Goal: Obtain resource: Obtain resource

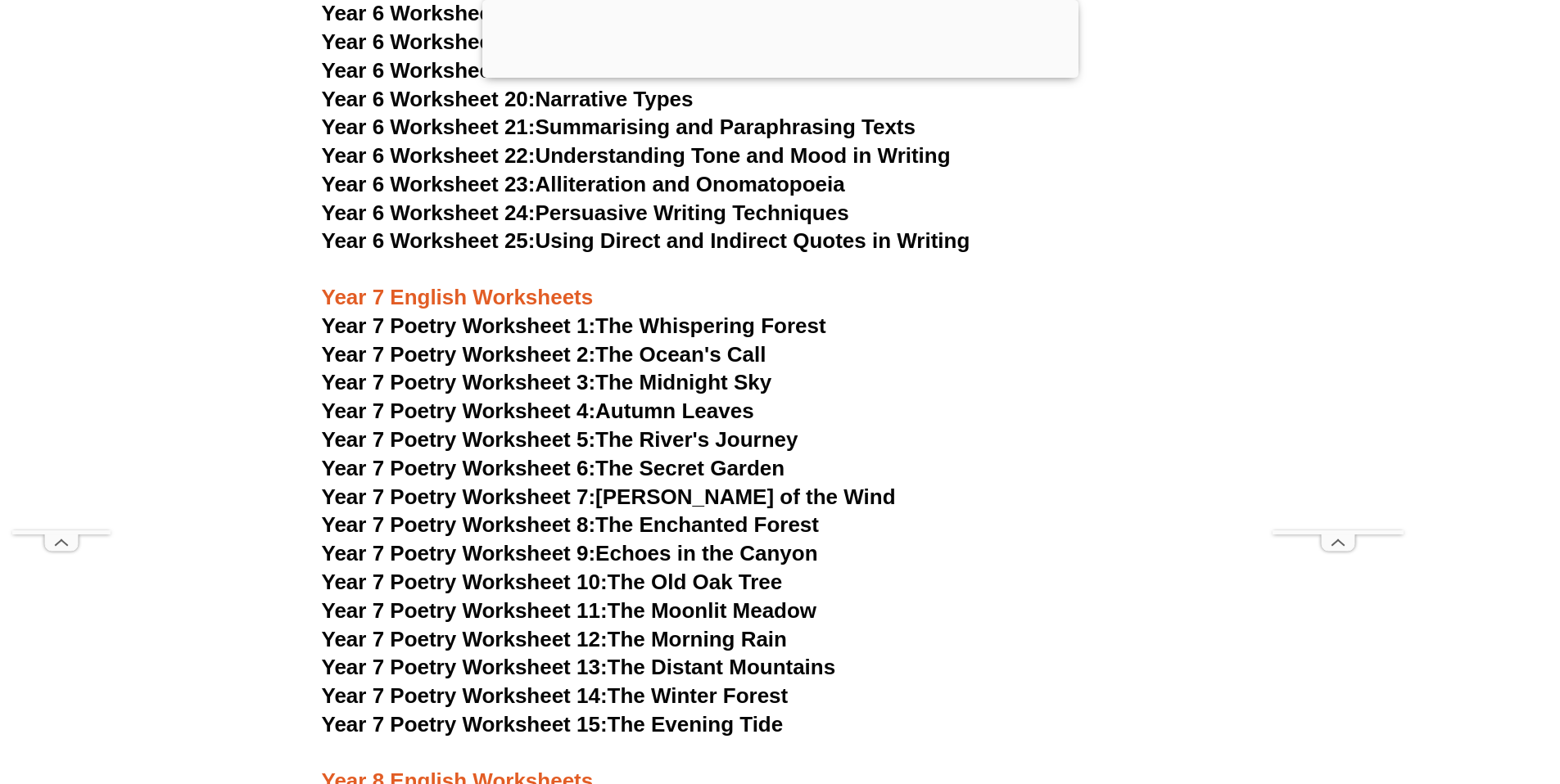
scroll to position [10338, 0]
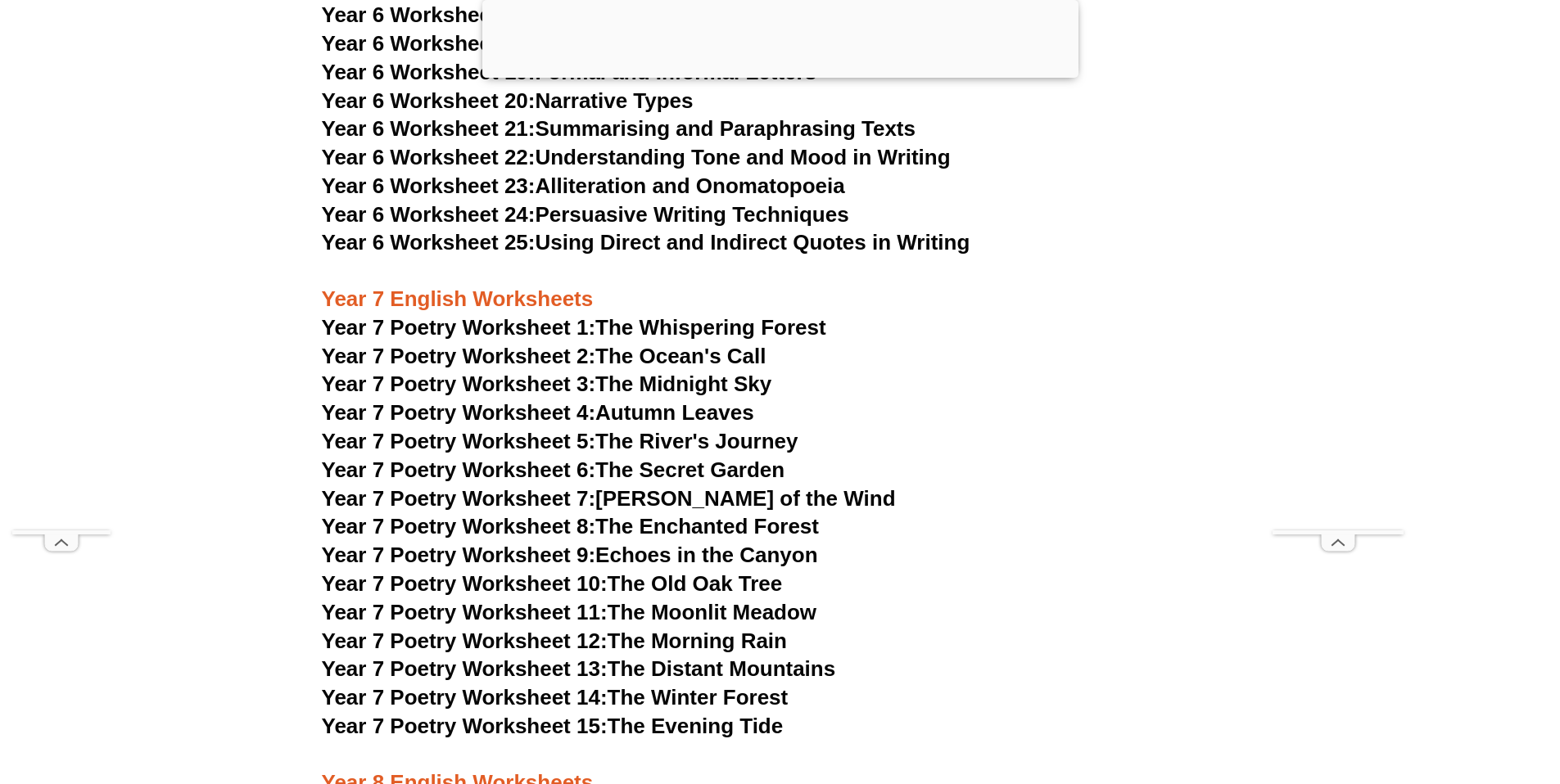
click at [805, 315] on link "Year 7 Poetry Worksheet 1: The Whispering Forest" at bounding box center [574, 327] width 505 height 24
click at [723, 600] on link "Year 7 Poetry Worksheet 11: The Moonlit Meadow" at bounding box center [570, 612] width 496 height 24
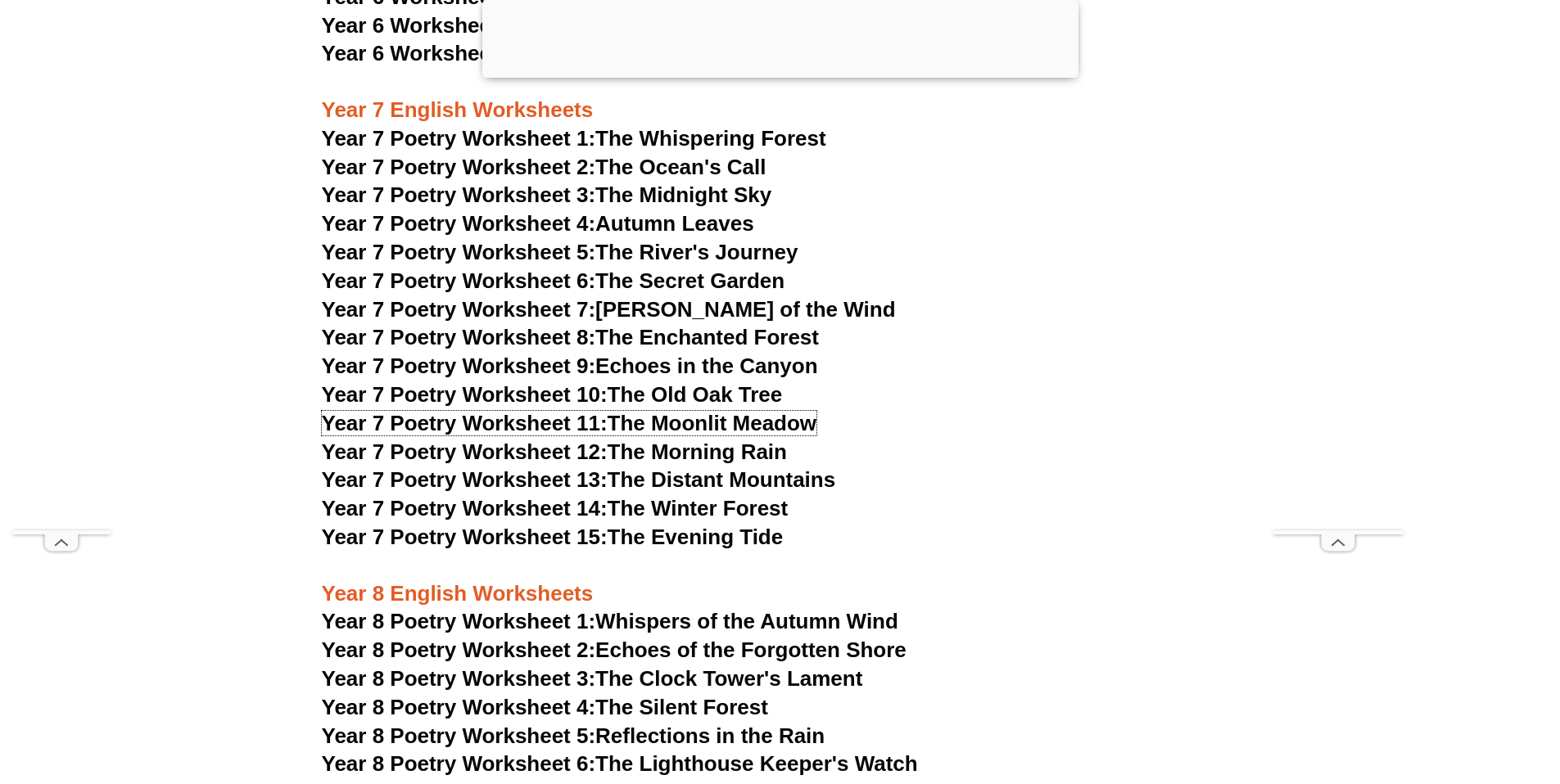
scroll to position [10431, 0]
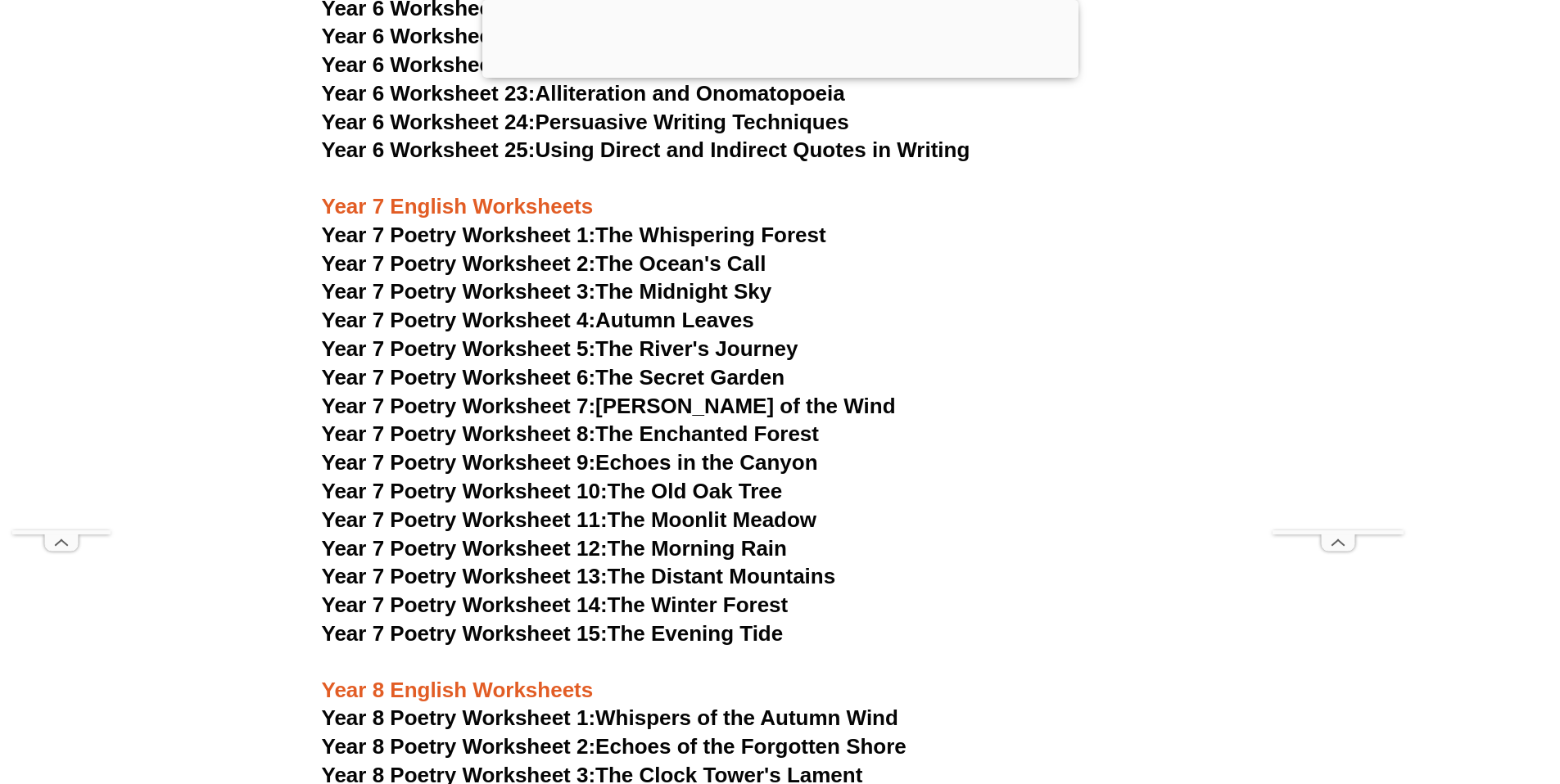
click at [792, 394] on link "Year 7 Poetry Worksheet 7: The Whispers of the Wind" at bounding box center [608, 406] width 574 height 24
click at [1005, 222] on h3 "Year 7 Poetry Worksheet 1: The Whispering Forest" at bounding box center [780, 235] width 917 height 28
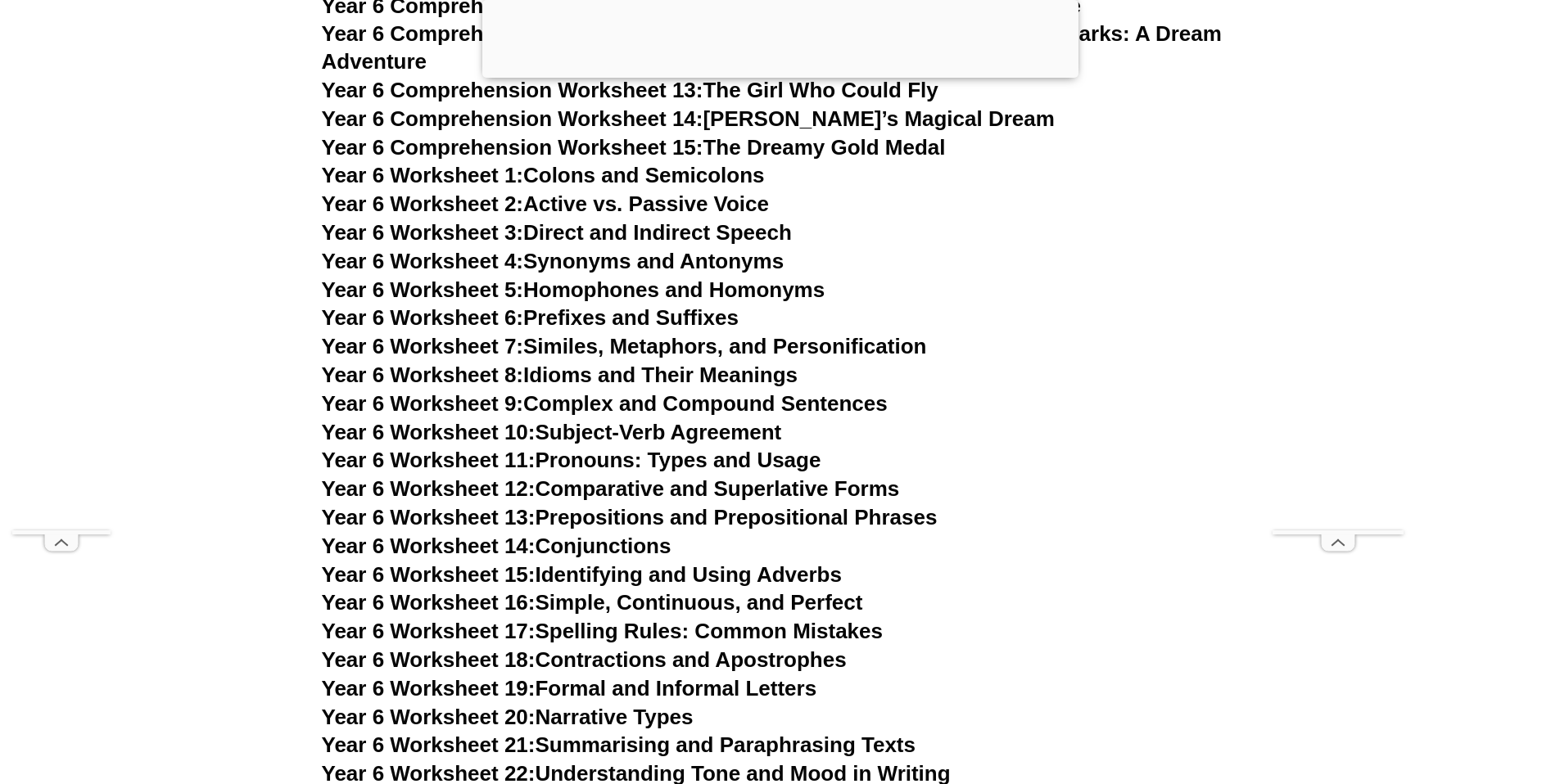
scroll to position [9838, 0]
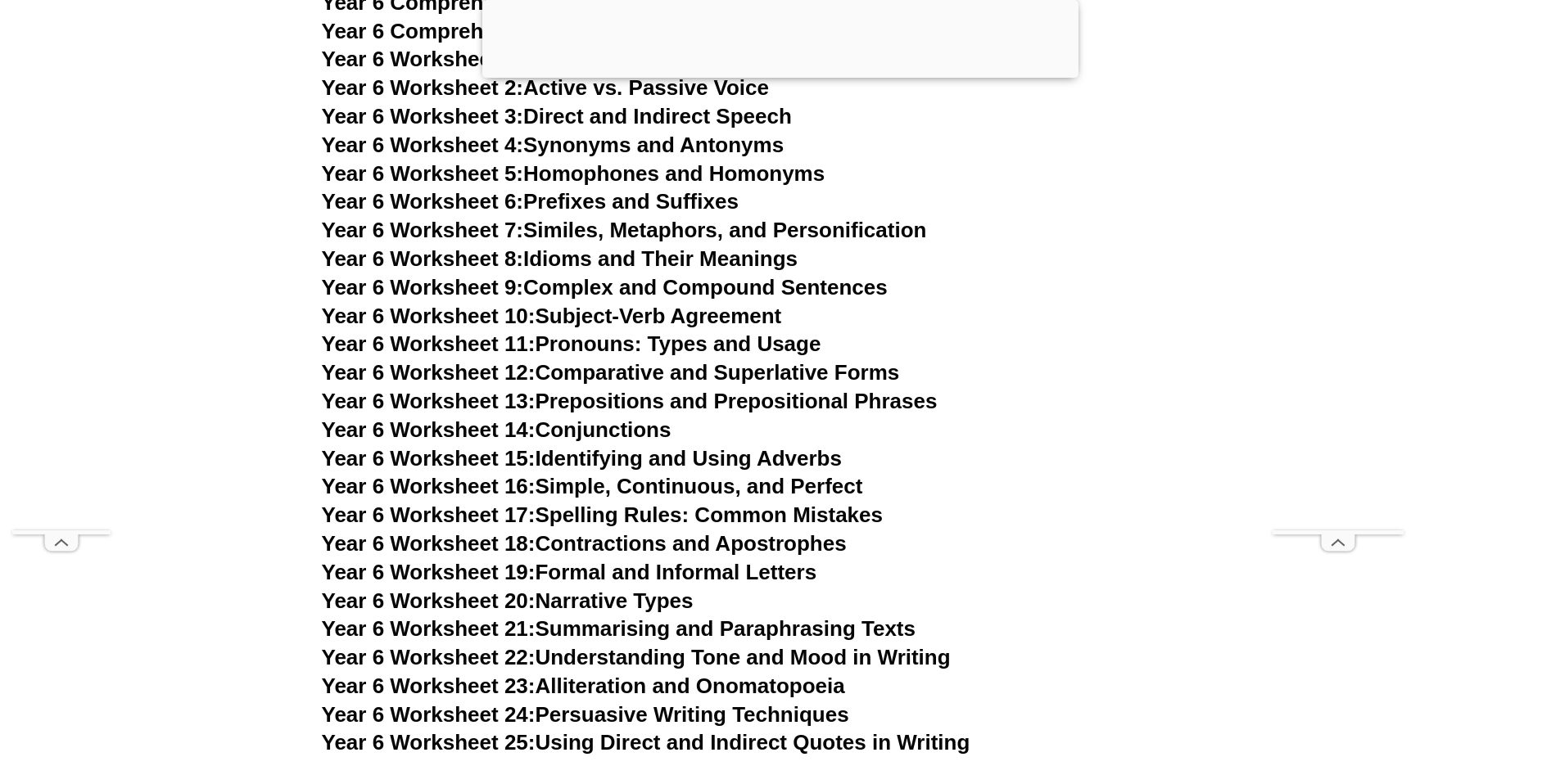
drag, startPoint x: 1162, startPoint y: 434, endPoint x: 1105, endPoint y: 442, distance: 57.6
click at [1155, 473] on h3 "Year 6 Worksheet 16: Simple, Continuous, and Perfect" at bounding box center [780, 487] width 917 height 28
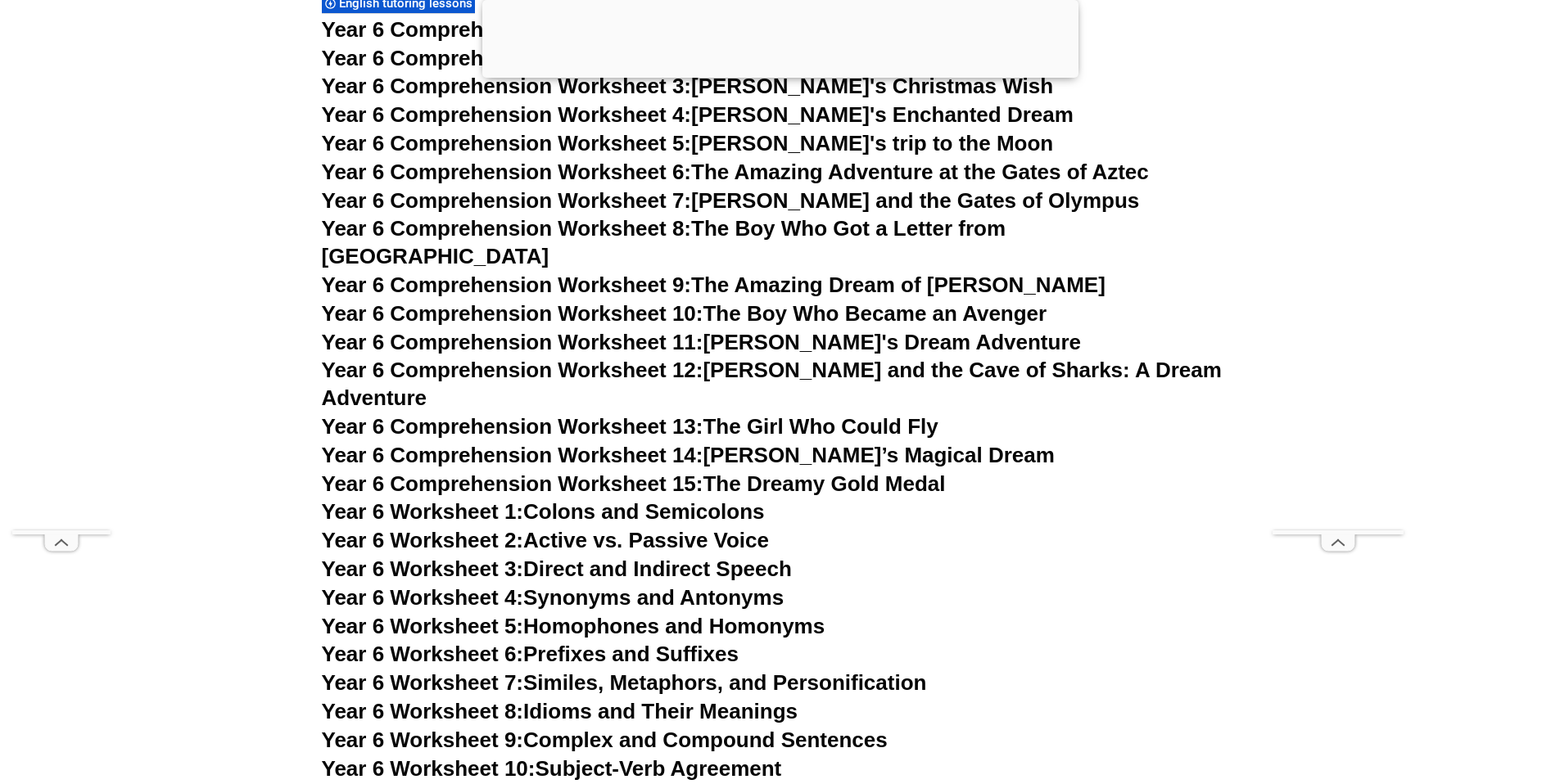
scroll to position [9501, 0]
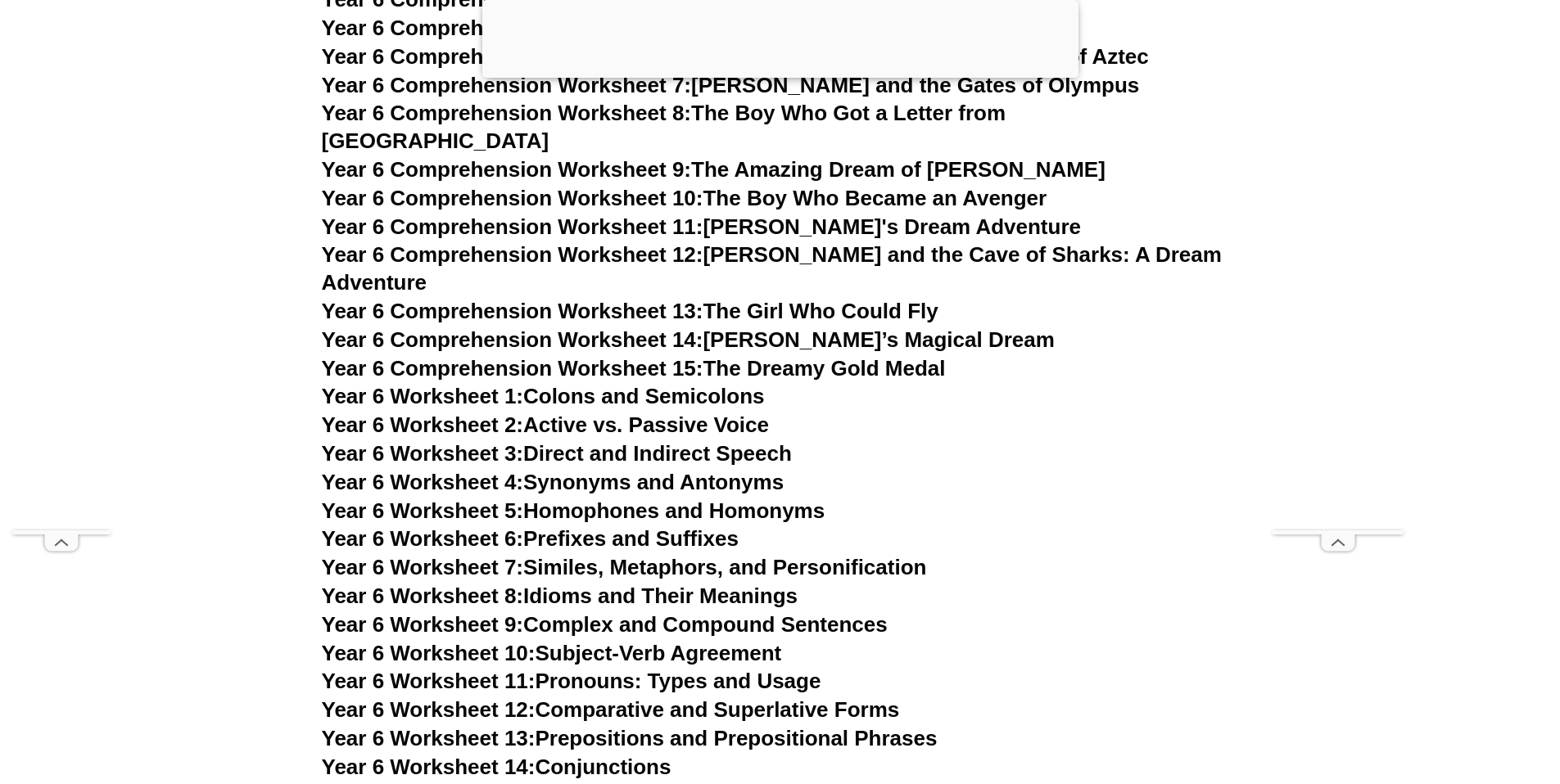
click at [639, 384] on link "Year 6 Worksheet 1: Colons and Semicolons" at bounding box center [543, 396] width 442 height 24
click at [654, 413] on link "Year 6 Worksheet 2: Active vs. Passive Voice" at bounding box center [545, 424] width 447 height 24
click at [753, 442] on link "Year 6 Worksheet 3: Direct and Indirect Speech" at bounding box center [556, 453] width 470 height 24
click at [734, 469] on link "Year 6 Worksheet 4: Synonyms and Antonyms" at bounding box center [552, 481] width 462 height 24
click at [700, 497] on h3 "Year 6 Worksheet 5: Homophones and Homonyms" at bounding box center [780, 511] width 917 height 28
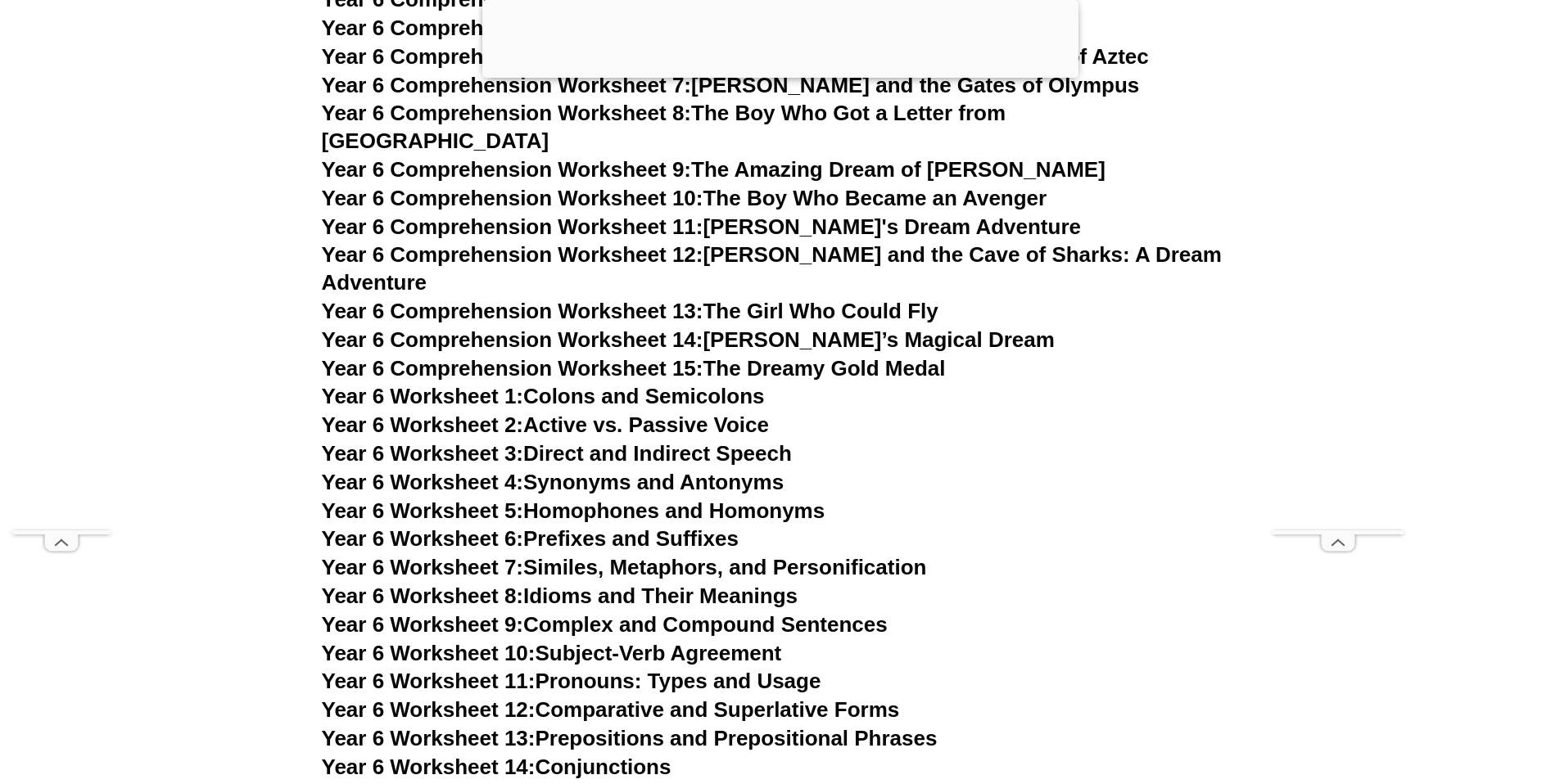
click at [690, 498] on link "Year 6 Worksheet 5: Homophones and Homonyms" at bounding box center [573, 510] width 504 height 24
click at [622, 526] on link "Year 6 Worksheet 6: Prefixes and Suffixes" at bounding box center [530, 538] width 416 height 24
click at [562, 555] on link "Year 6 Worksheet 7: Similes, Metaphors, and Personification" at bounding box center [624, 567] width 605 height 24
click at [701, 584] on link "Year 6 Worksheet 8: Idioms and Their Meanings" at bounding box center [560, 596] width 476 height 24
click at [718, 613] on link "Year 6 Worksheet 9: Complex and Compound Sentences" at bounding box center [605, 624] width 566 height 24
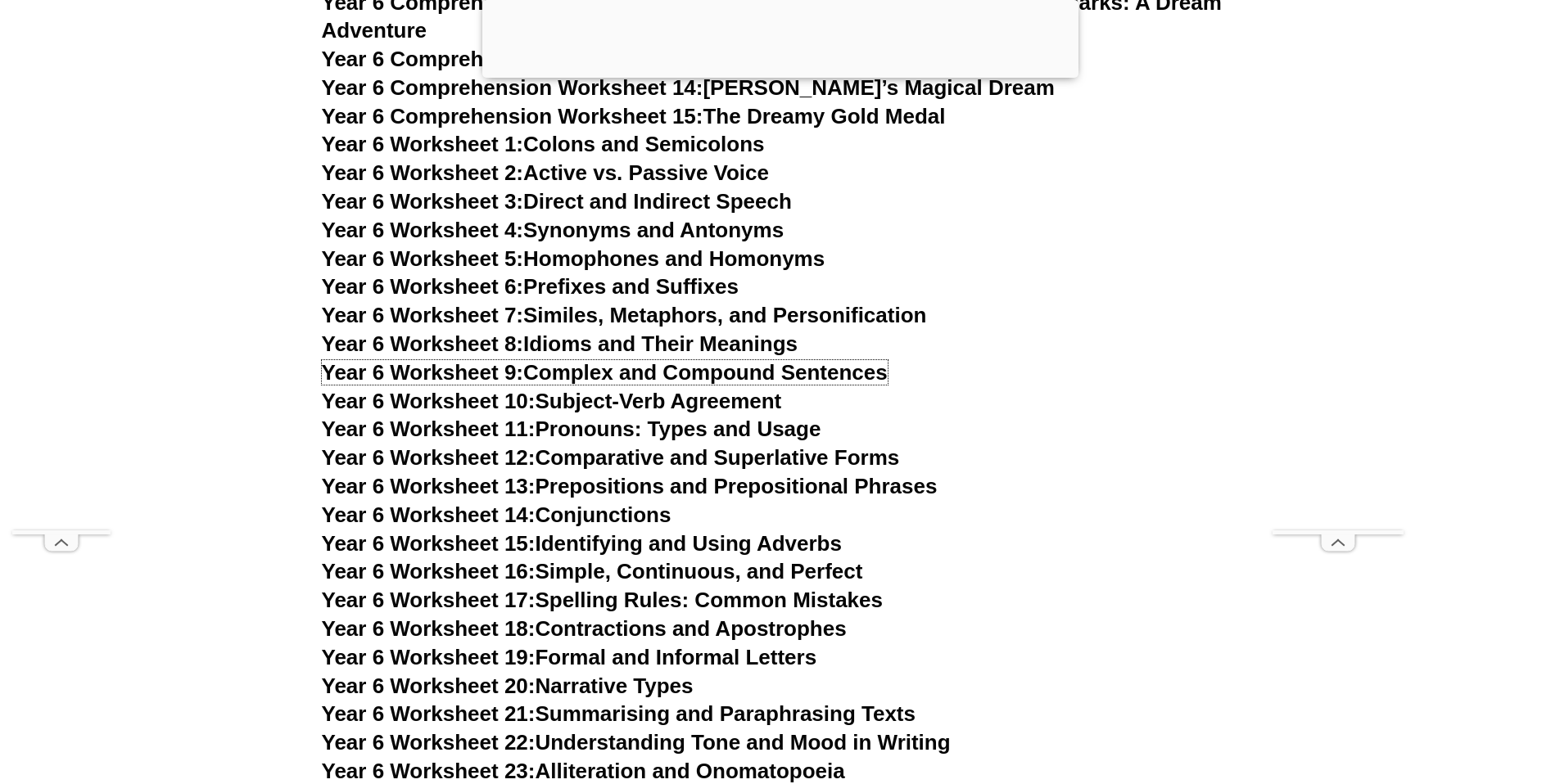
scroll to position [9811, 0]
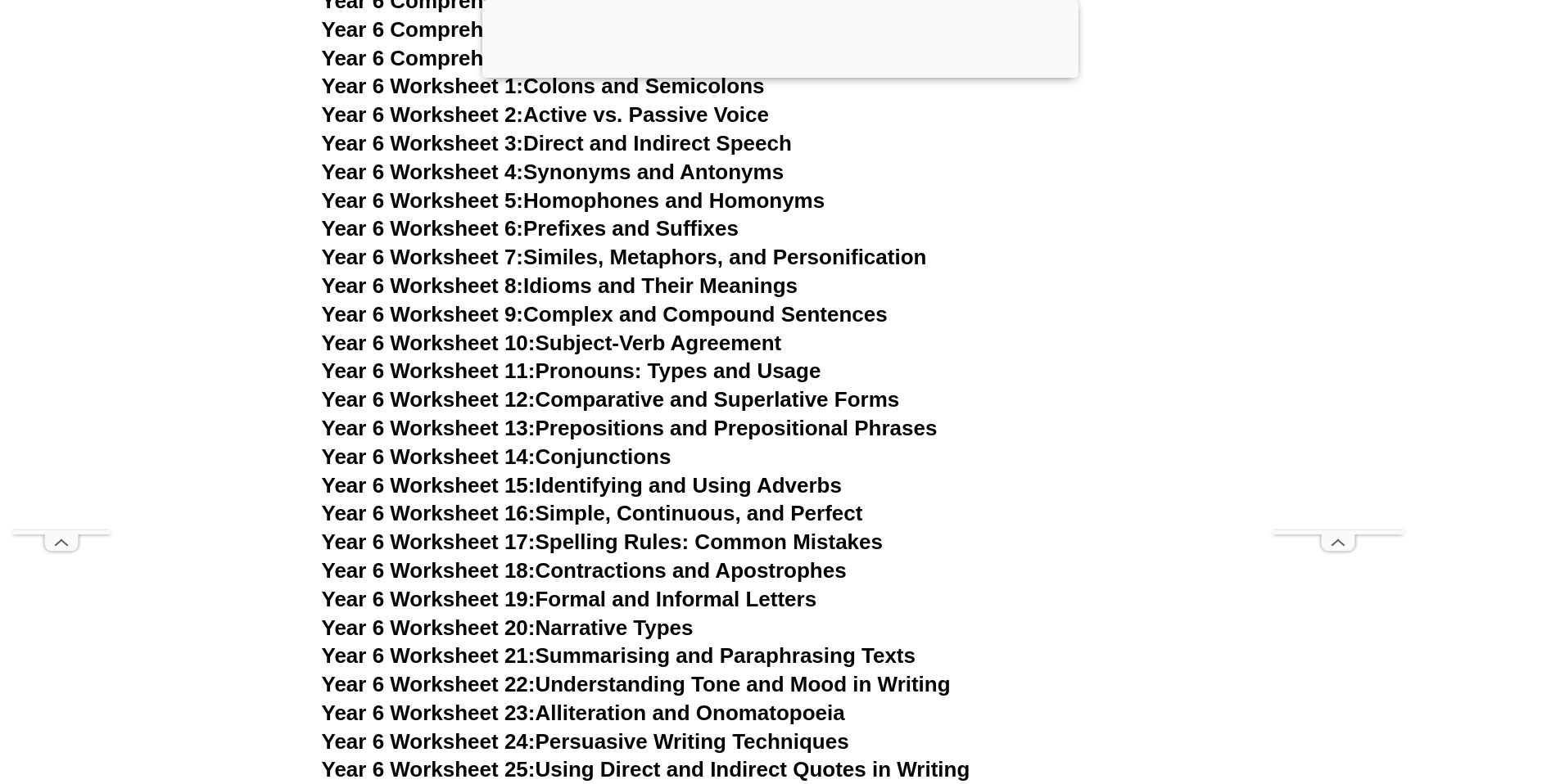
click at [662, 331] on link "Year 6 Worksheet 10: Subject-Verb Agreement" at bounding box center [552, 342] width 461 height 24
click at [603, 359] on link "Year 6 Worksheet 11: Pronouns: Types and Usage" at bounding box center [571, 370] width 499 height 24
click at [658, 387] on link "Year 6 Worksheet 12: Comparative and Superlative Forms" at bounding box center [610, 399] width 578 height 24
click at [736, 416] on link "Year 6 Worksheet 13: Prepositions and Prepositional Phrases" at bounding box center [629, 428] width 616 height 24
click at [611, 473] on link "Year 6 Worksheet 15: Identifying and Using Adverbs" at bounding box center [581, 485] width 520 height 24
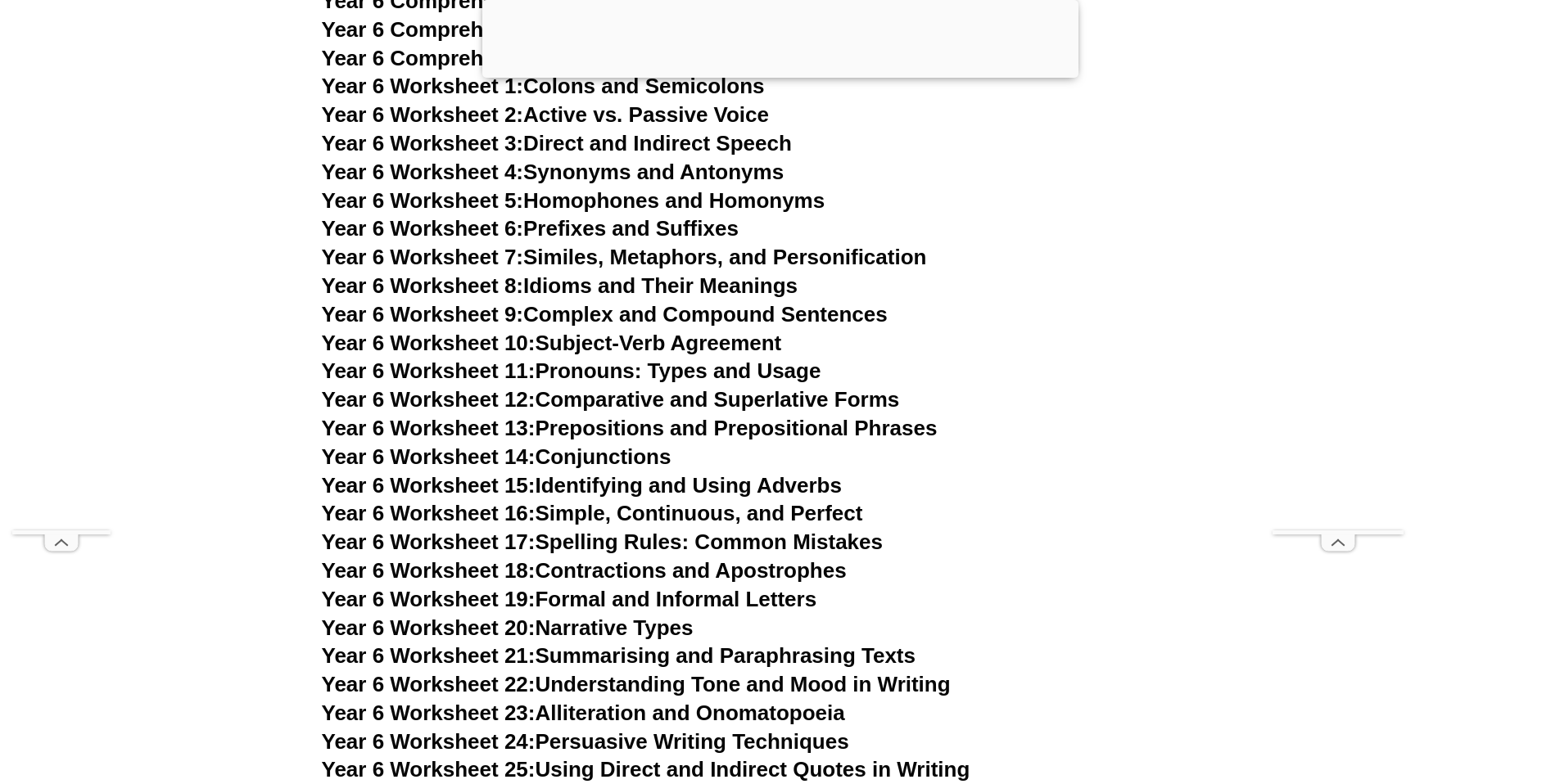
click at [642, 444] on link "Year 6 Worksheet 14: Conjunctions" at bounding box center [497, 456] width 350 height 24
click at [570, 501] on link "Year 6 Worksheet 16: Simple, Continuous, and Perfect" at bounding box center [592, 513] width 542 height 24
click at [620, 530] on link "Year 6 Worksheet 17: Spelling Rules: Common Mistakes" at bounding box center [602, 542] width 561 height 24
click at [788, 559] on link "Year 6 Worksheet 18: Contractions and Apostrophes" at bounding box center [584, 570] width 525 height 24
click at [635, 587] on link "Year 6 Worksheet 19: Formal and Informal Letters" at bounding box center [570, 598] width 496 height 24
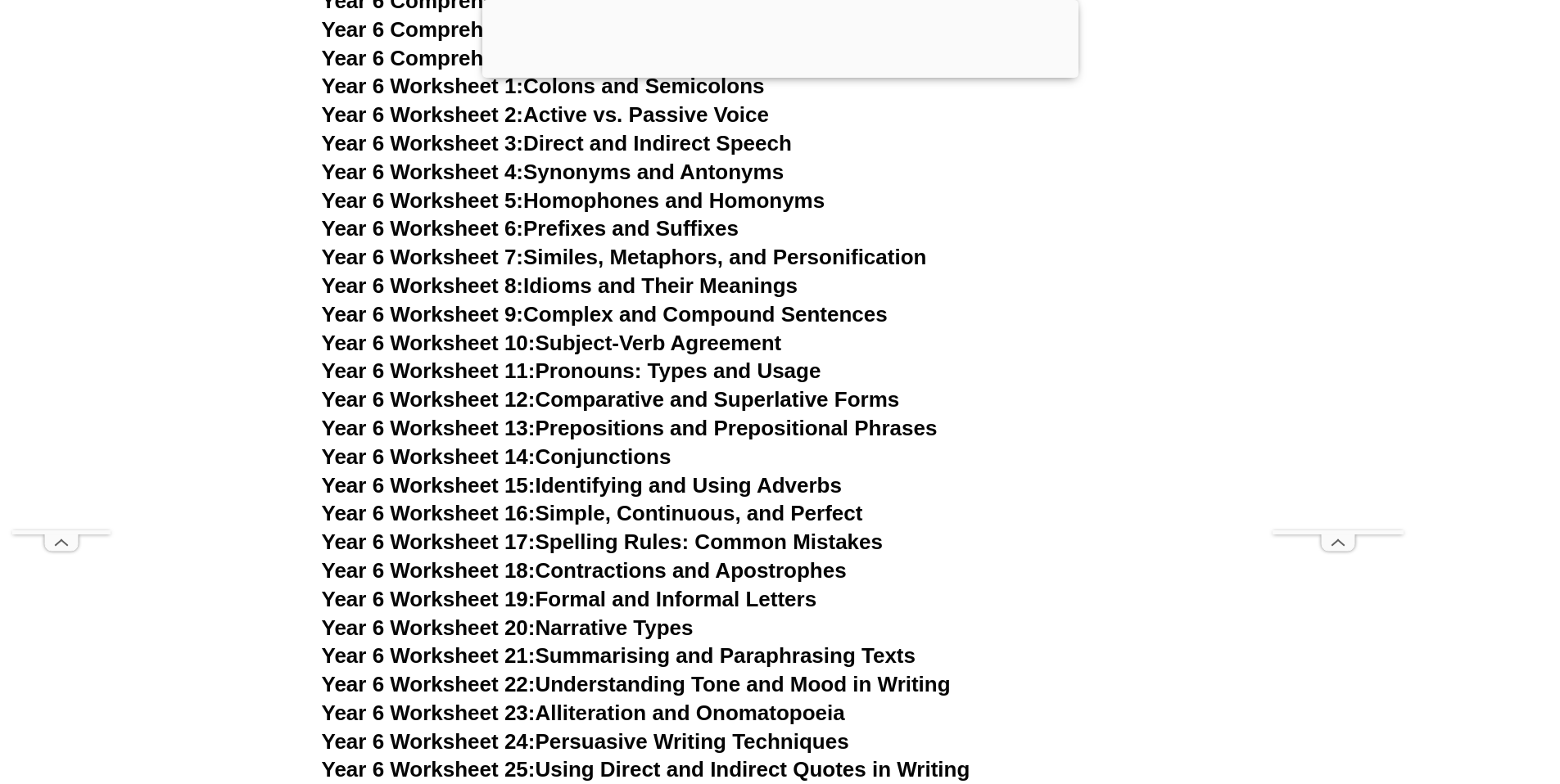
click at [625, 615] on link "Year 6 Worksheet 20: Narrative Types" at bounding box center [507, 627] width 371 height 24
click at [634, 643] on link "Year 6 Worksheet 21: Summarising and Paraphrasing Texts" at bounding box center [618, 655] width 594 height 24
click at [722, 701] on link "Year 6 Worksheet 23: Alliteration and Onomatopoeia" at bounding box center [583, 713] width 524 height 24
click at [766, 672] on link "Year 6 Worksheet 22: Understanding Tone and Mood in Writing" at bounding box center [636, 684] width 629 height 24
click at [815, 729] on link "Year 6 Worksheet 24: Persuasive Writing Techniques" at bounding box center [585, 741] width 527 height 24
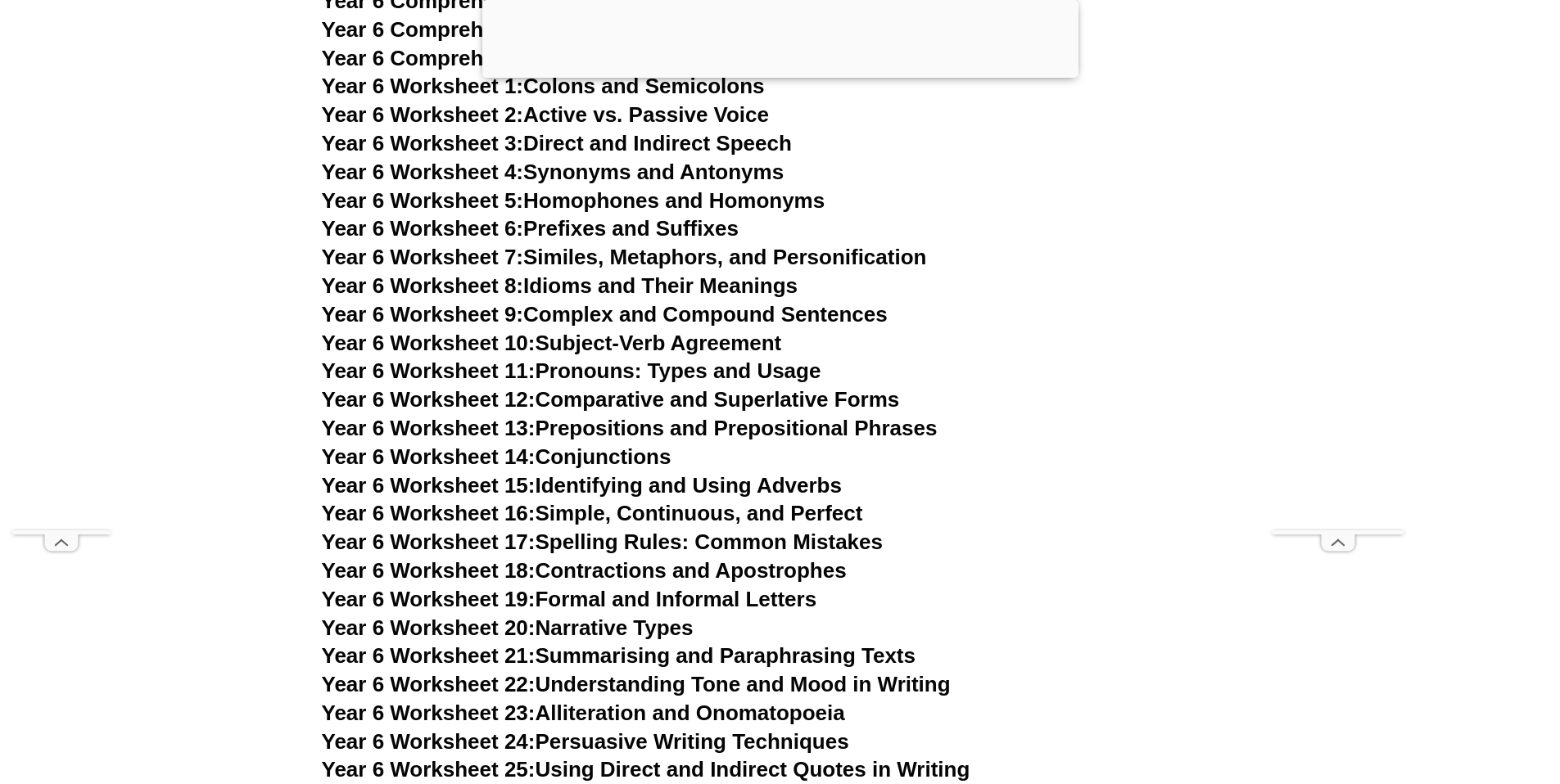
click at [752, 757] on link "Year 6 Worksheet 25: Using Direct and Indirect Quotes in Writing" at bounding box center [646, 769] width 649 height 24
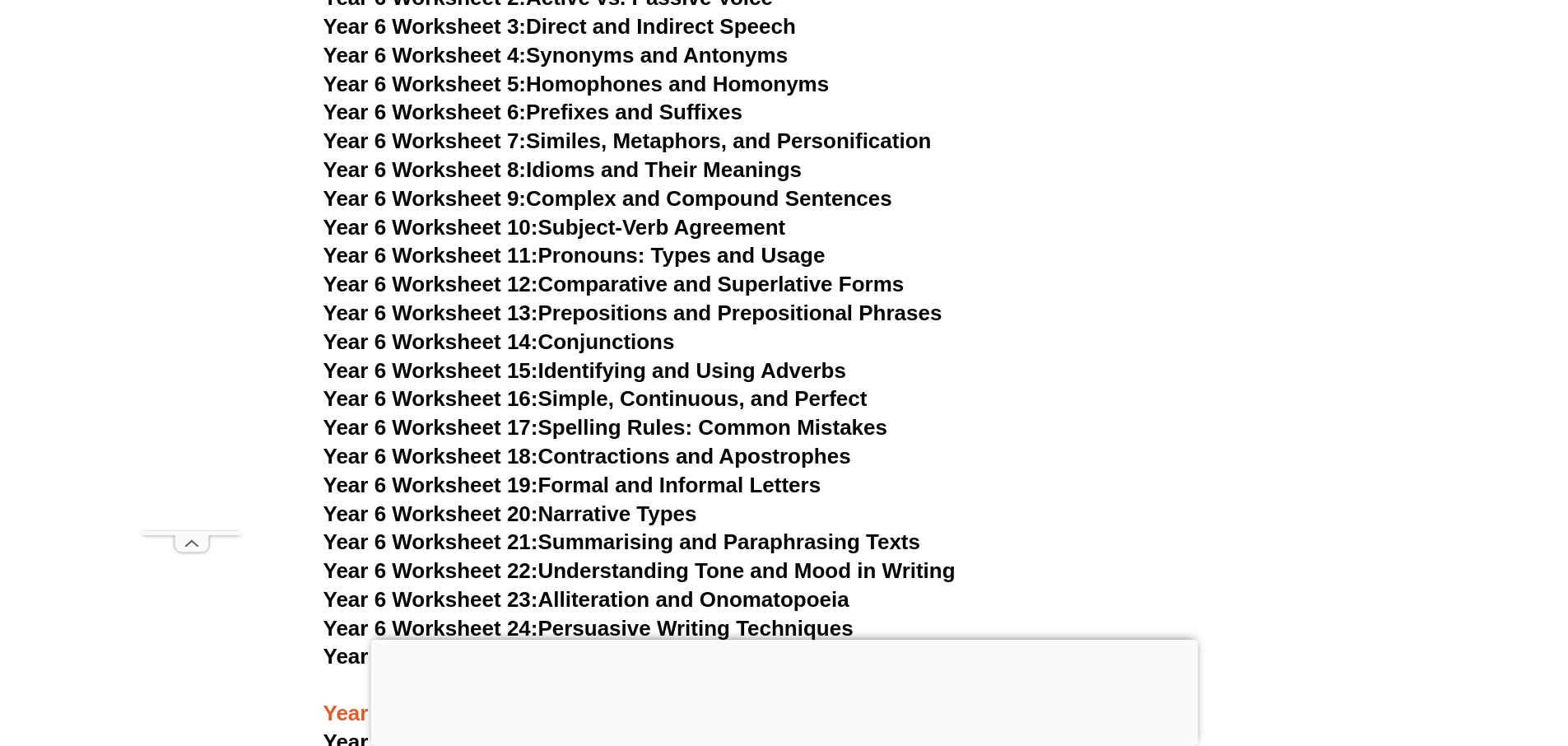
scroll to position [9892, 0]
